Goal: Information Seeking & Learning: Learn about a topic

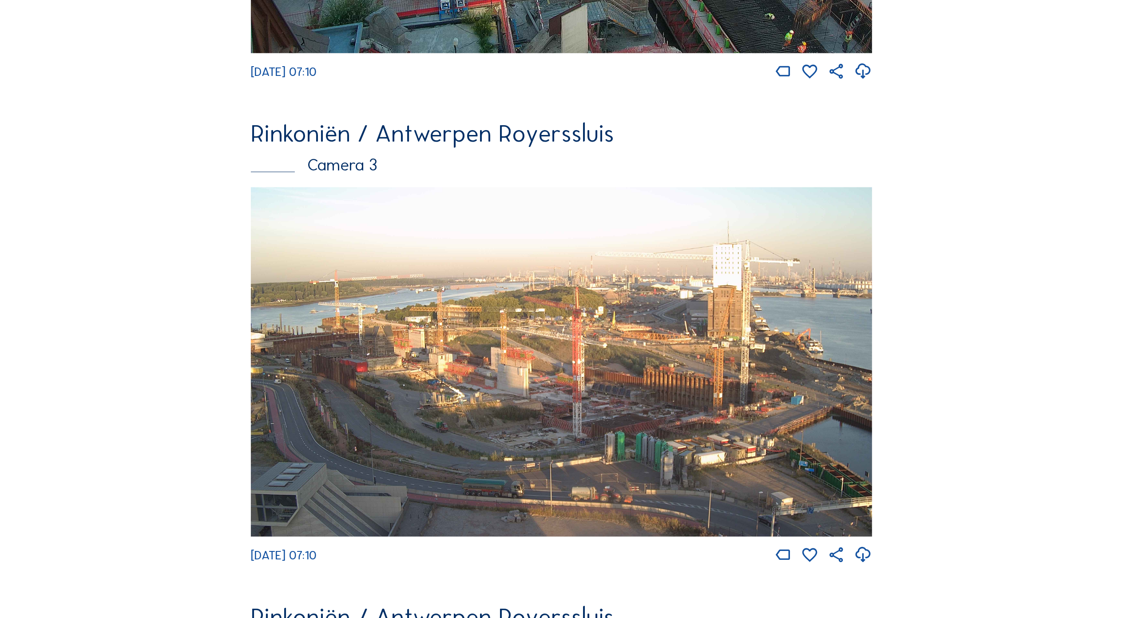
scroll to position [1065, 0]
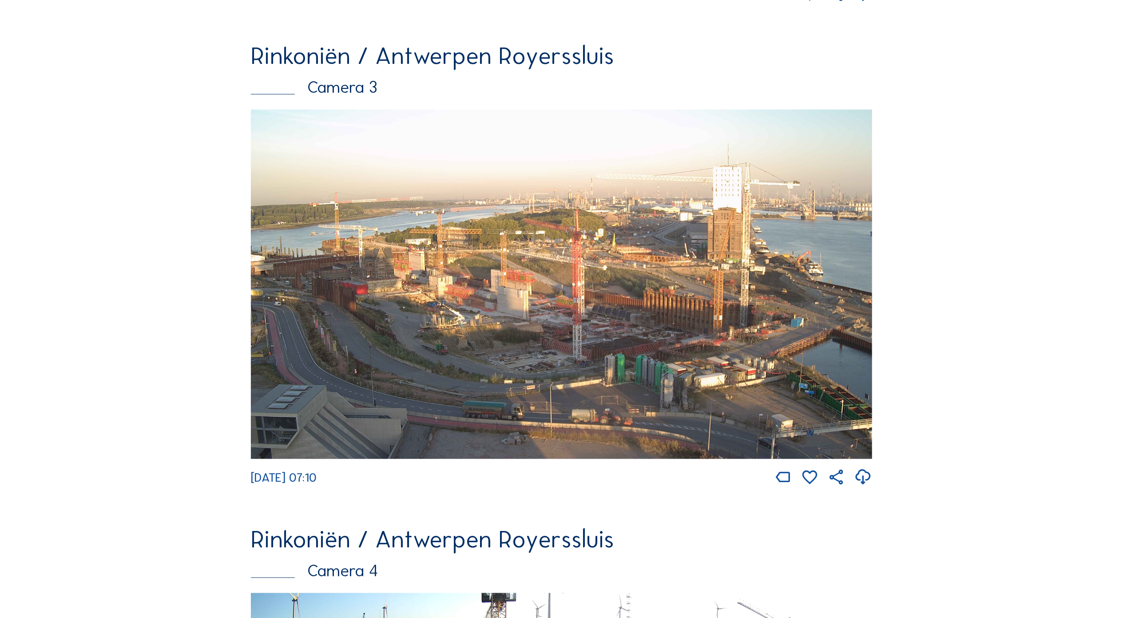
click at [593, 308] on img at bounding box center [561, 284] width 621 height 349
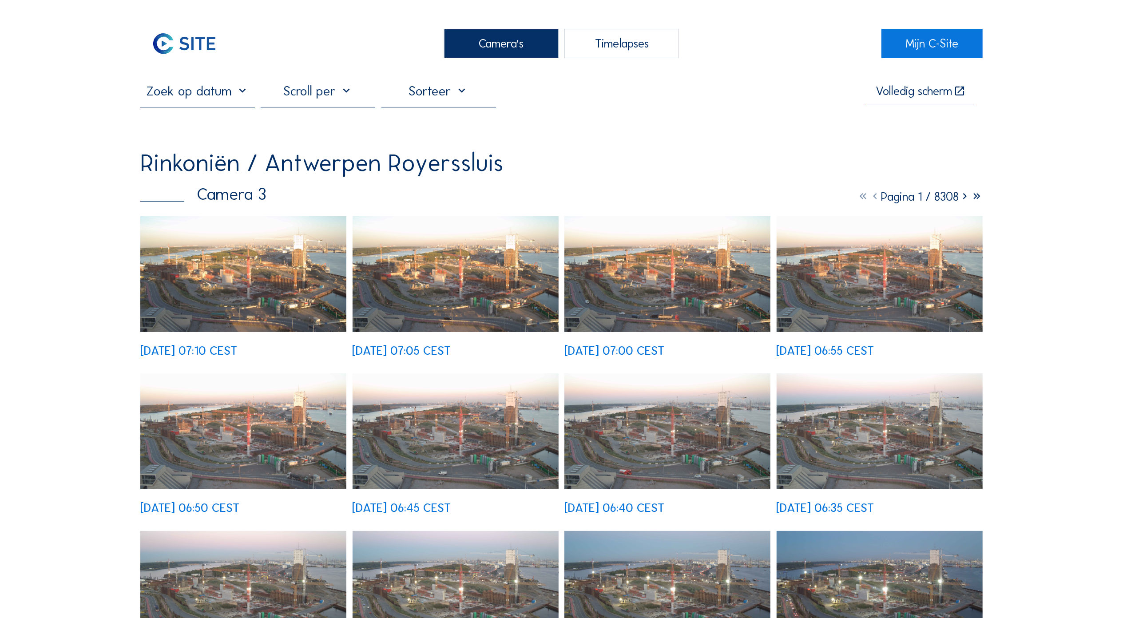
click at [279, 319] on div "[DATE] 07:10 CEST [DATE] 07:05 CEST [DATE] 07:00 CEST [DATE] 06:55 CEST [DATE] …" at bounding box center [561, 522] width 842 height 613
click at [292, 298] on img at bounding box center [243, 274] width 206 height 116
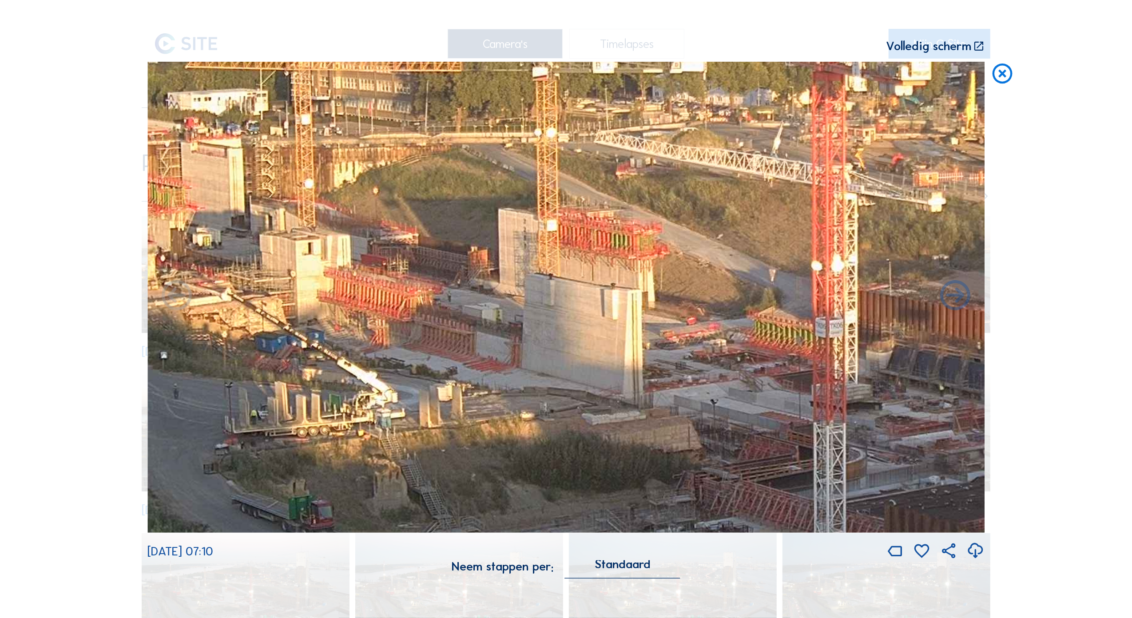
drag, startPoint x: 431, startPoint y: 319, endPoint x: 326, endPoint y: 310, distance: 105.1
click at [326, 310] on img at bounding box center [565, 297] width 837 height 471
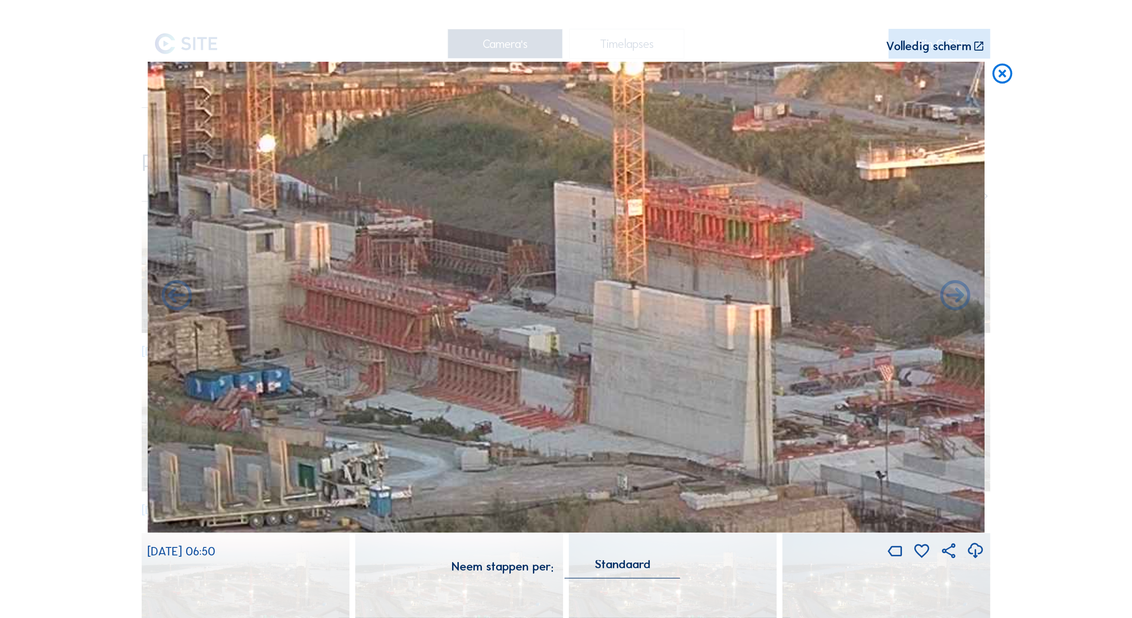
click at [1001, 75] on icon at bounding box center [1002, 74] width 24 height 24
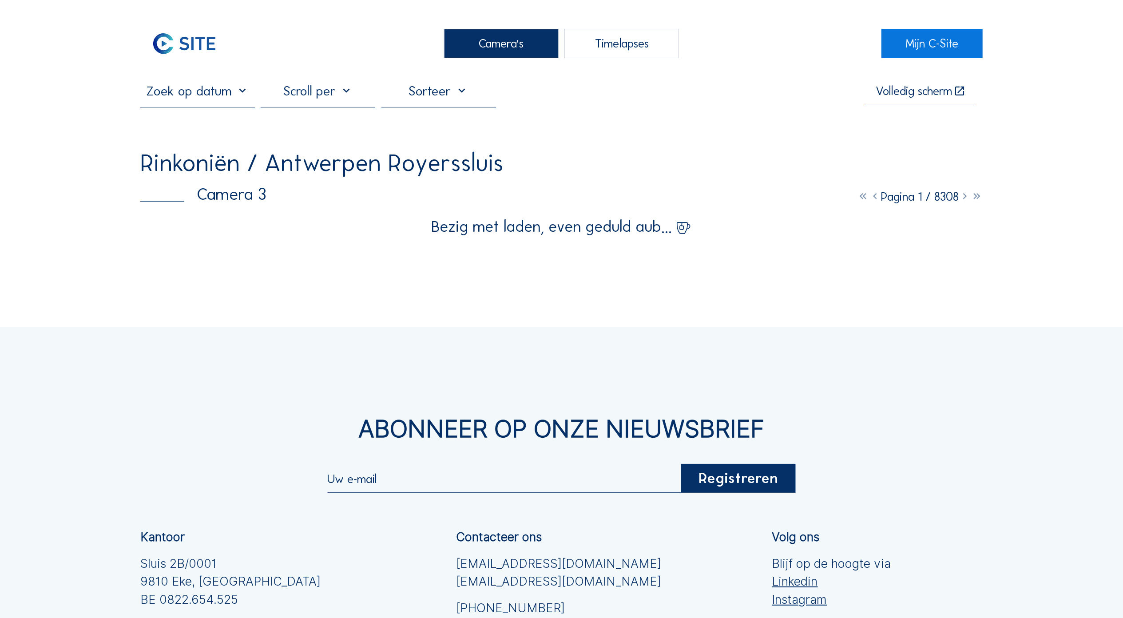
click at [507, 44] on div "Camera's" at bounding box center [501, 44] width 115 height 30
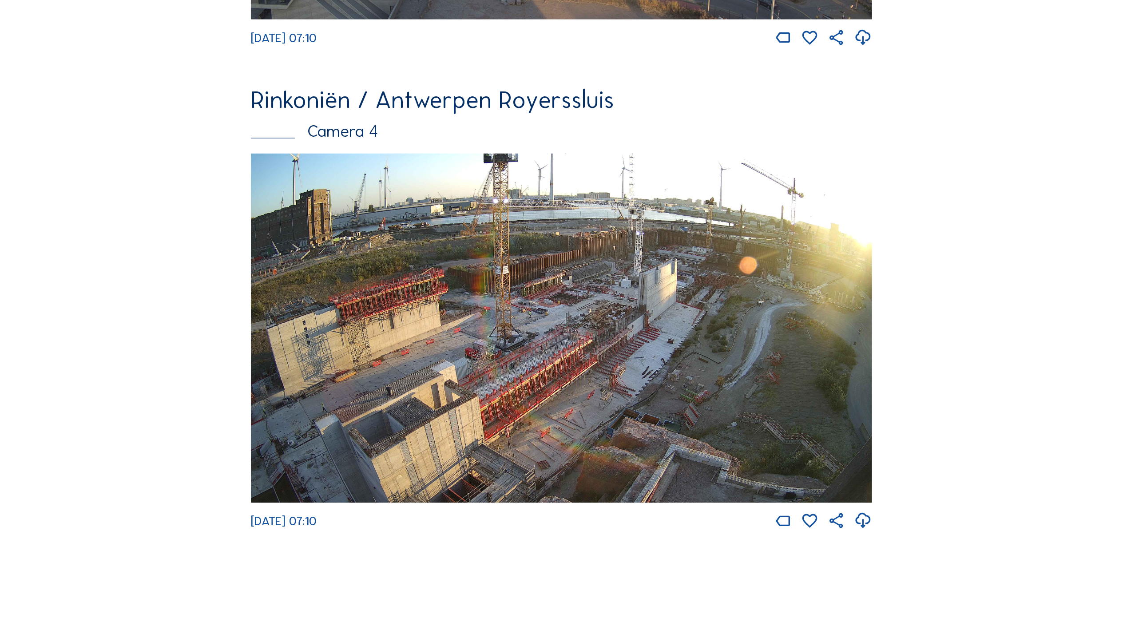
scroll to position [1539, 0]
